Goal: Task Accomplishment & Management: Manage account settings

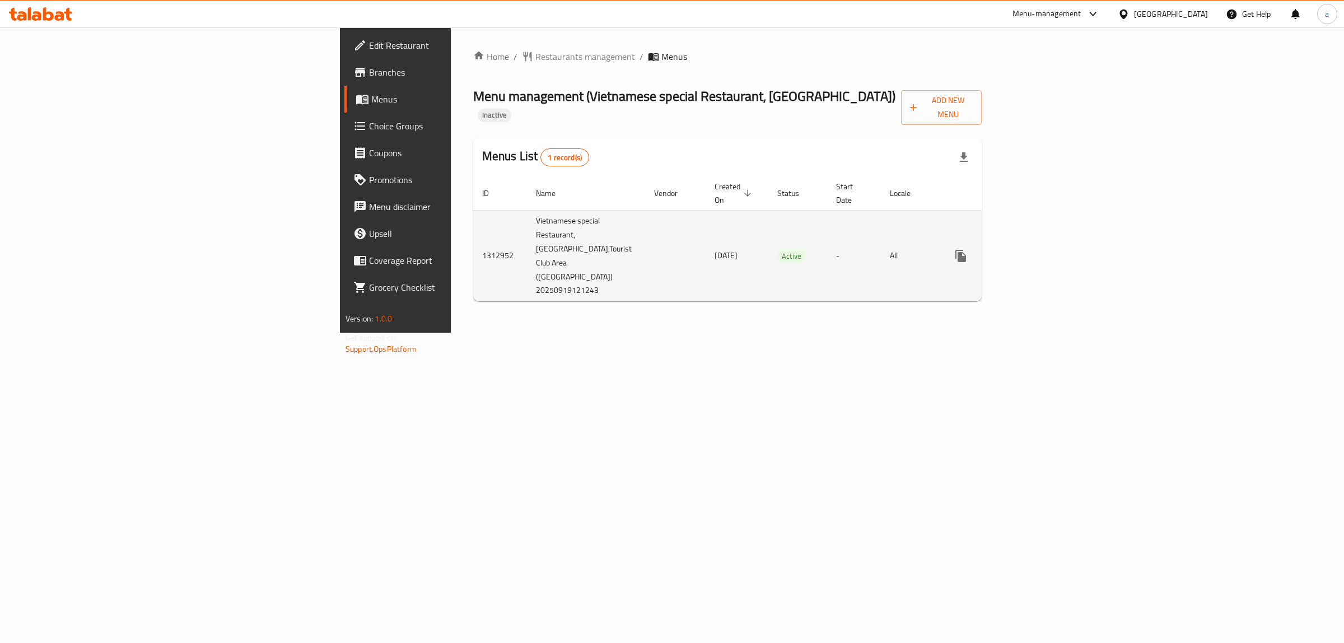
click at [1048, 249] on icon "enhanced table" at bounding box center [1041, 255] width 13 height 13
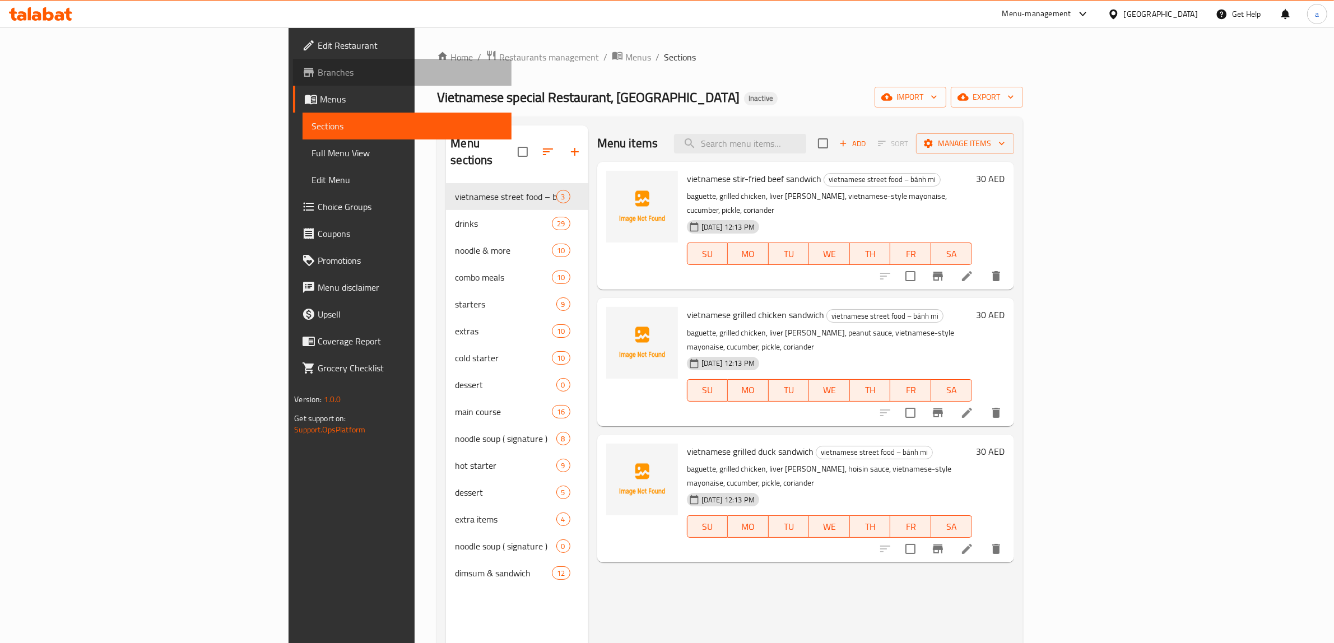
click at [293, 63] on link "Branches" at bounding box center [402, 72] width 218 height 27
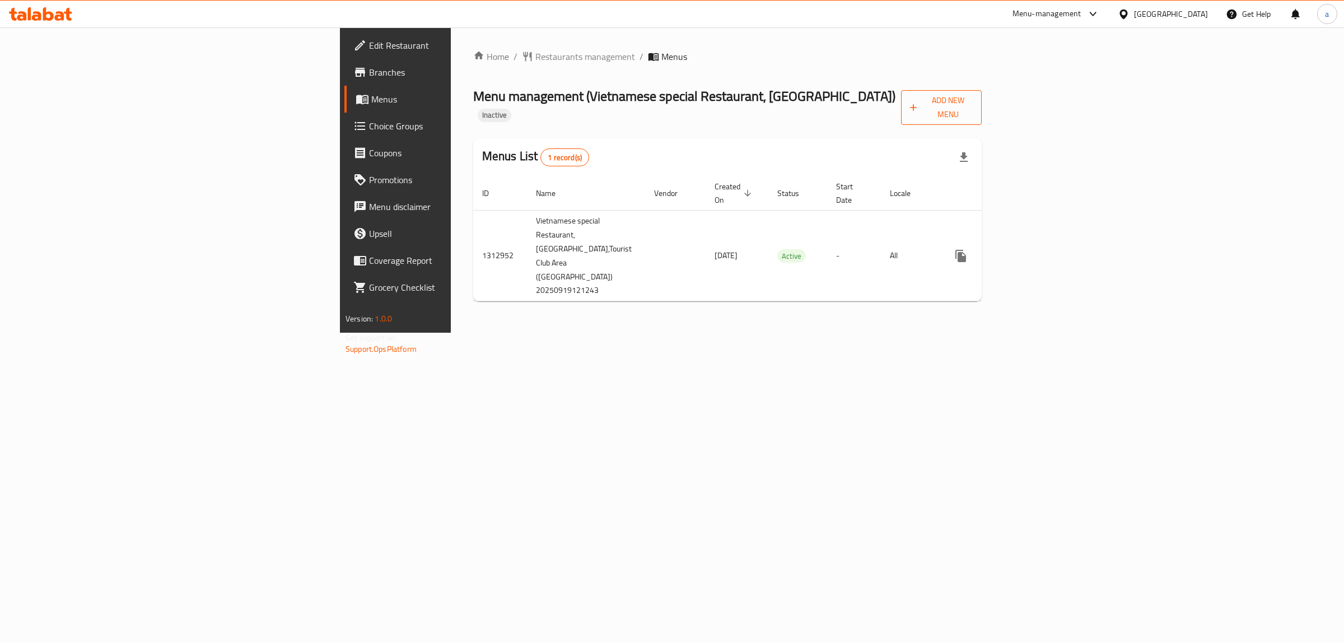
click at [973, 102] on span "Add New Menu" at bounding box center [941, 108] width 63 height 28
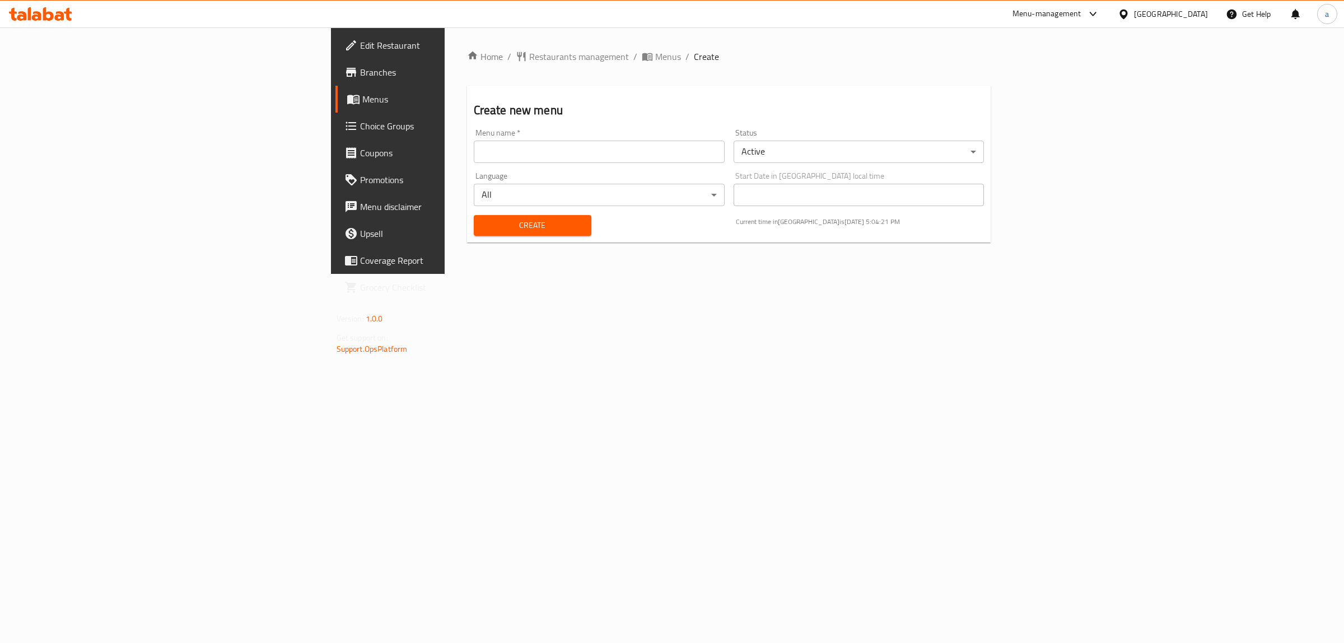
click at [474, 157] on input "text" at bounding box center [599, 152] width 251 height 22
click at [474, 155] on input "text" at bounding box center [599, 152] width 251 height 22
type input "19\9 AMMAR"
click at [483, 219] on span "Create" at bounding box center [533, 225] width 100 height 14
click at [362, 99] on span "Menus" at bounding box center [454, 98] width 184 height 13
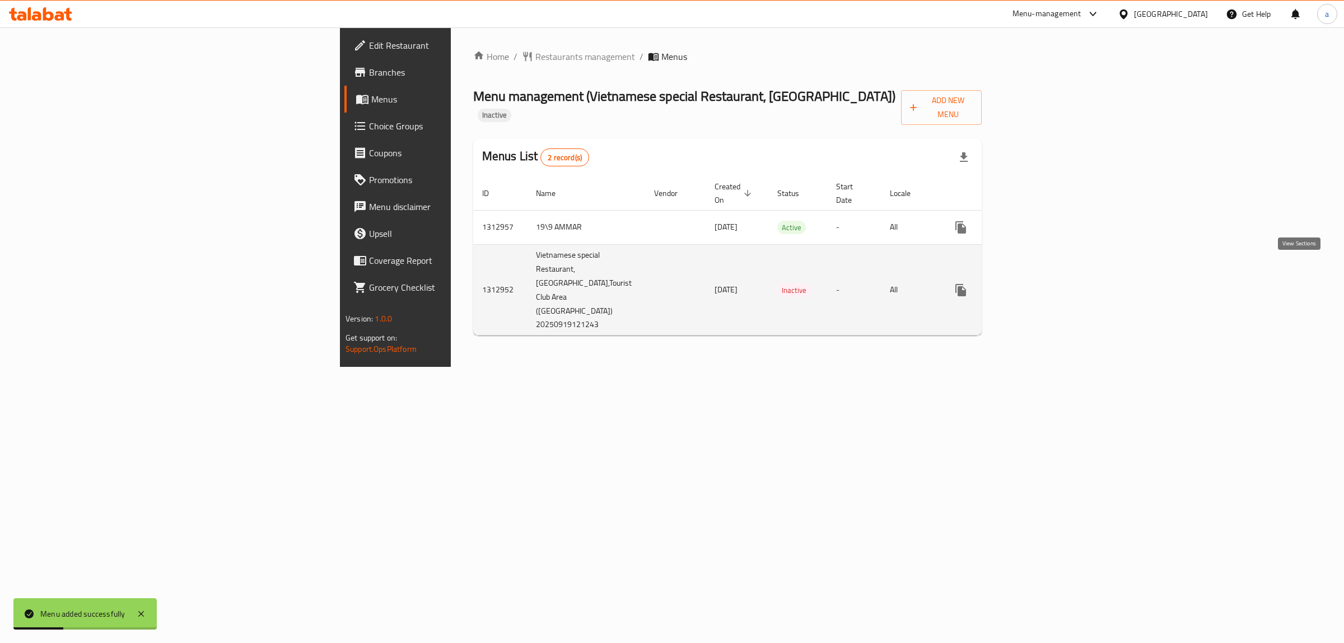
click at [1048, 283] on icon "enhanced table" at bounding box center [1041, 289] width 13 height 13
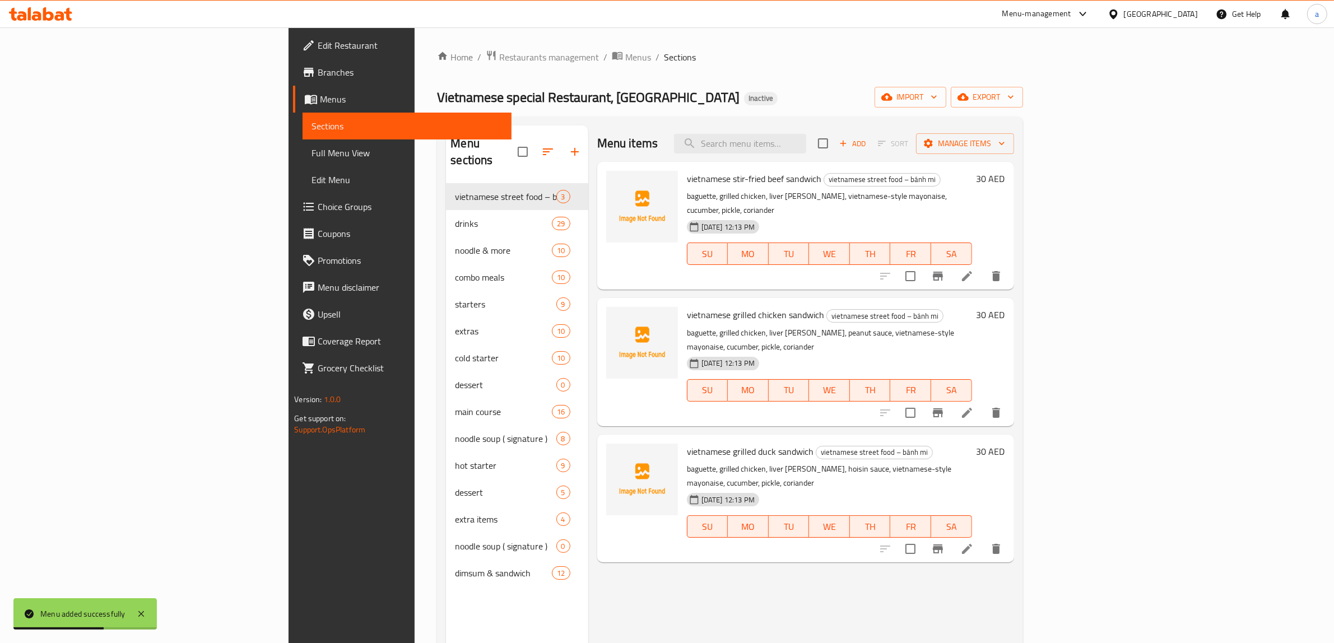
click at [311, 122] on span "Sections" at bounding box center [406, 125] width 191 height 13
click at [320, 99] on span "Menus" at bounding box center [411, 98] width 183 height 13
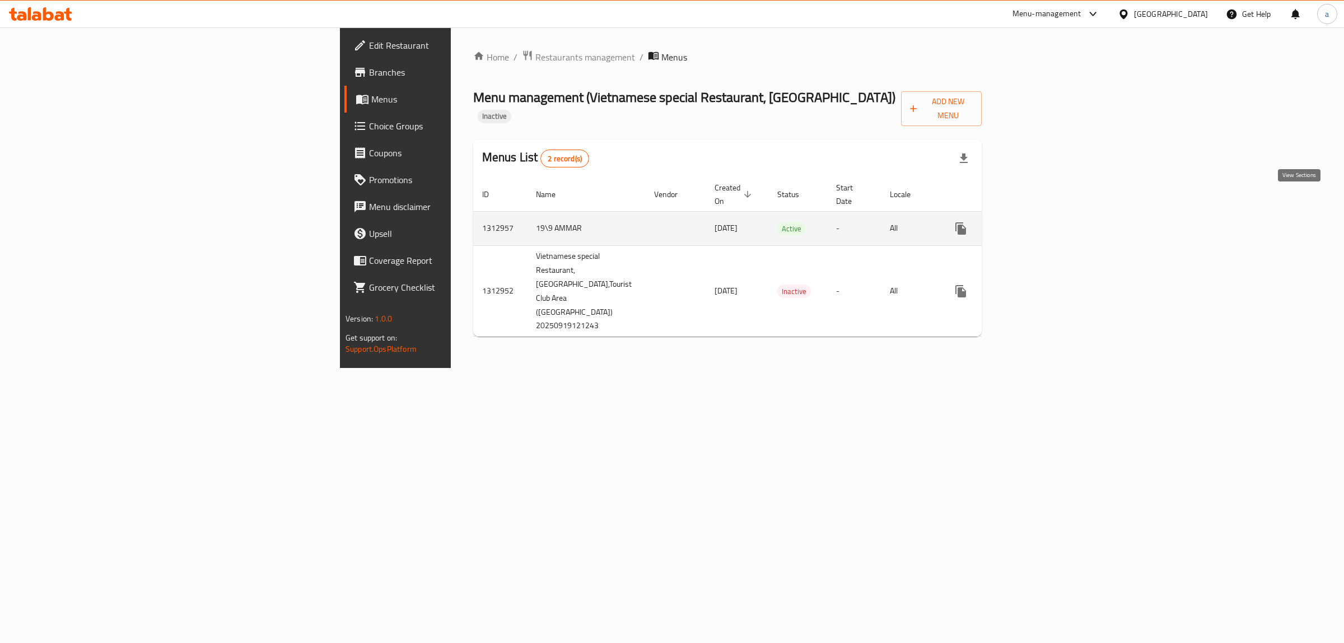
click at [1047, 223] on icon "enhanced table" at bounding box center [1042, 228] width 10 height 10
